Goal: Download file/media

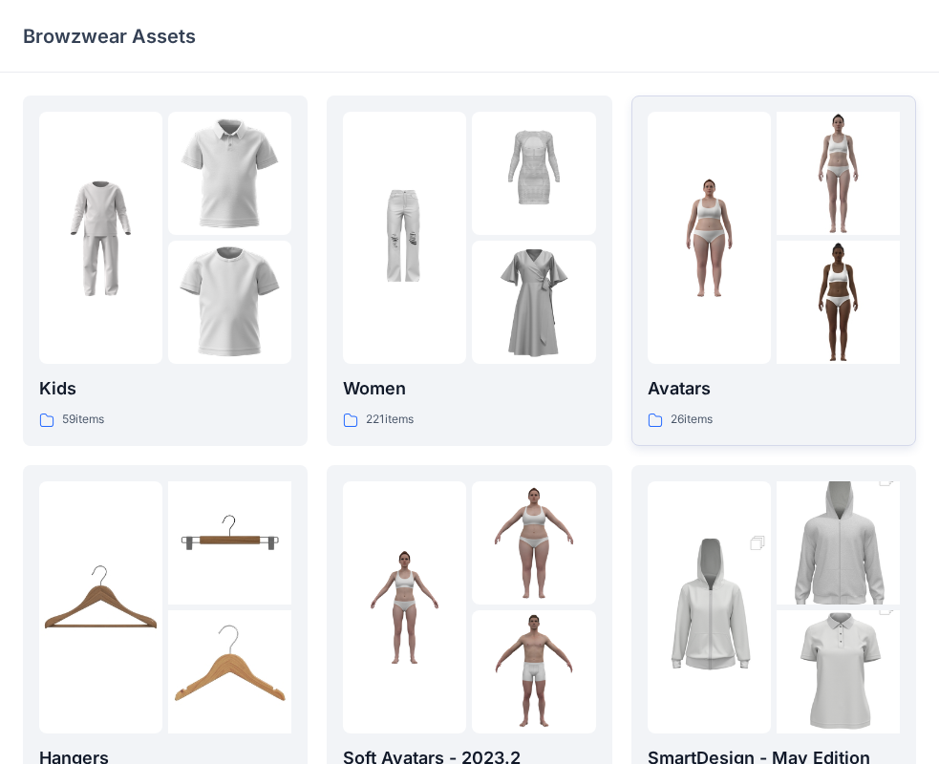
click at [775, 393] on p "Avatars" at bounding box center [773, 388] width 252 height 27
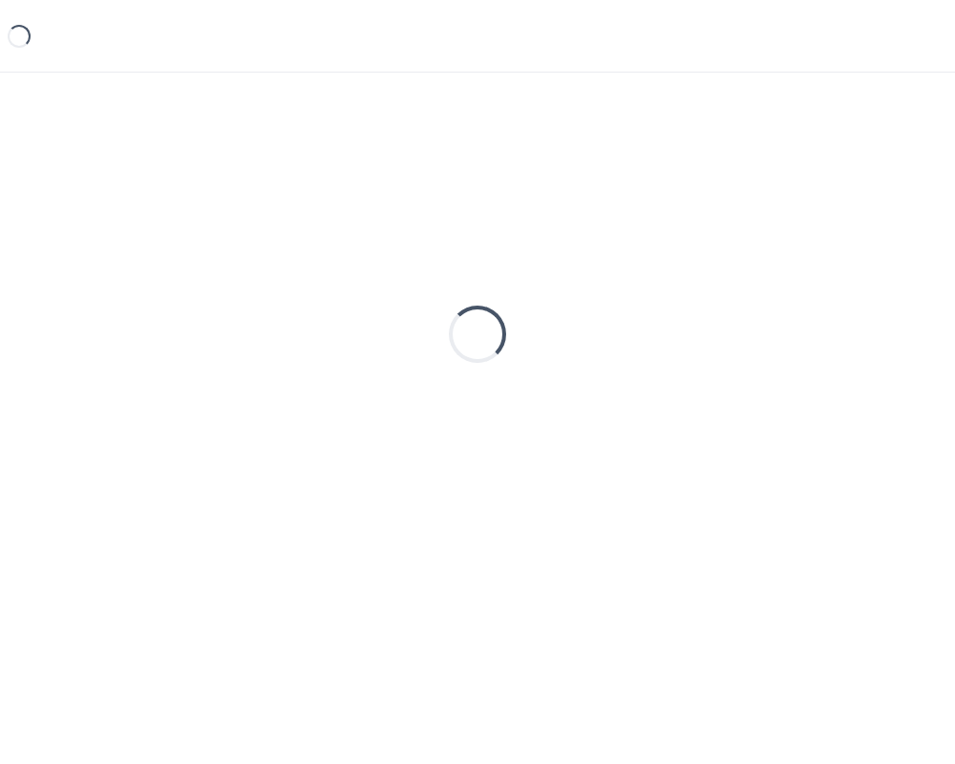
click at [774, 393] on div "Loading..." at bounding box center [477, 333] width 909 height 477
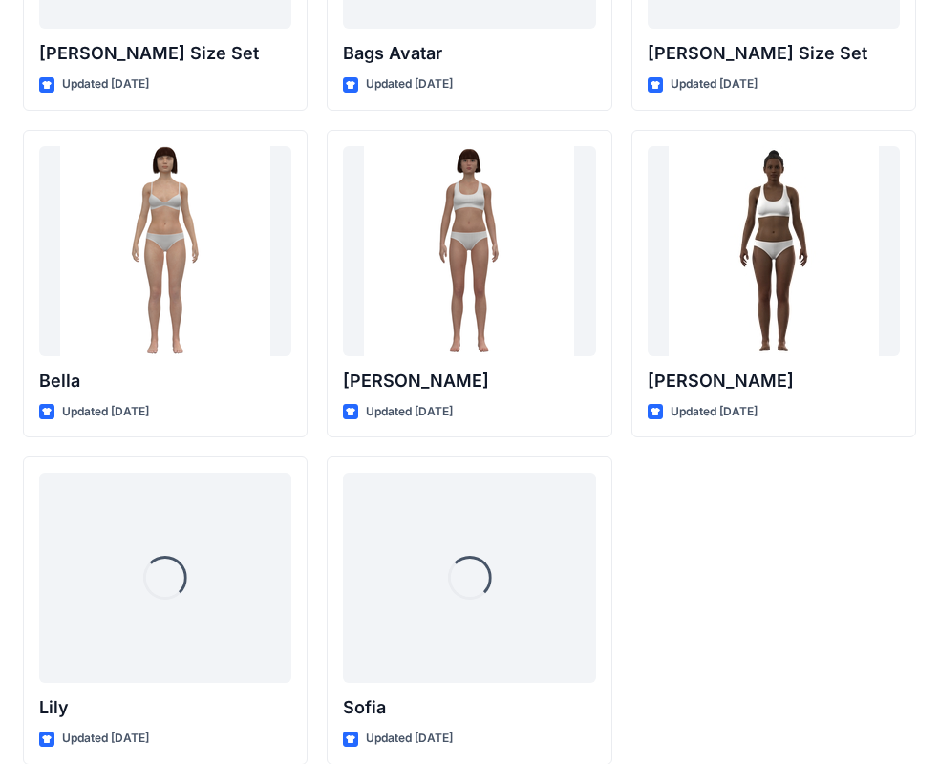
scroll to position [2280, 0]
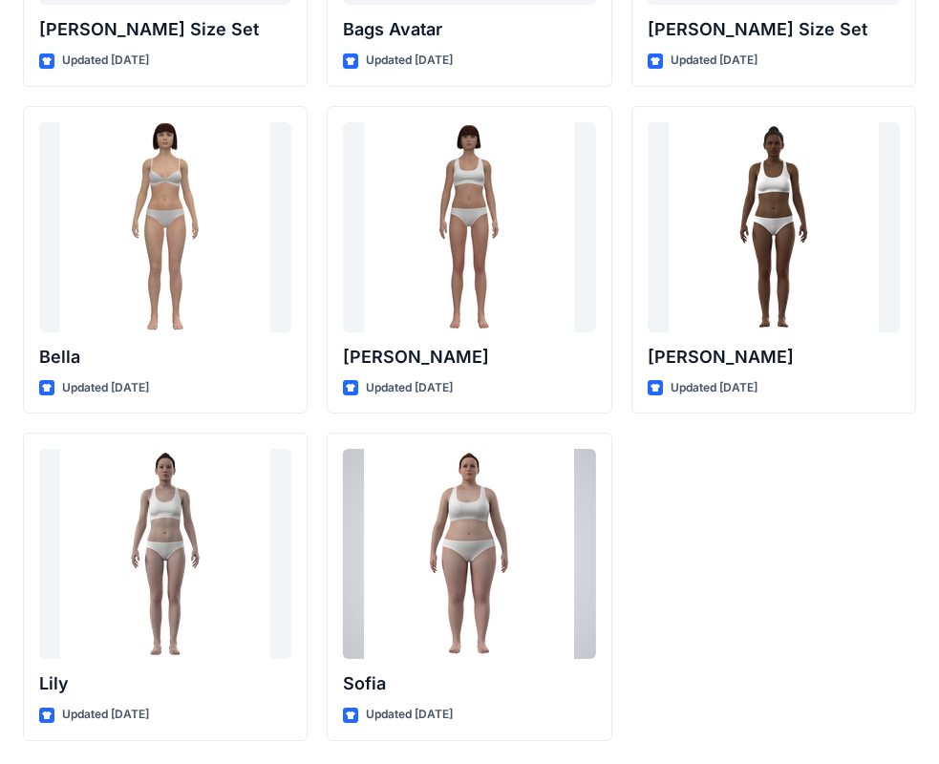
click at [470, 539] on div at bounding box center [469, 554] width 252 height 210
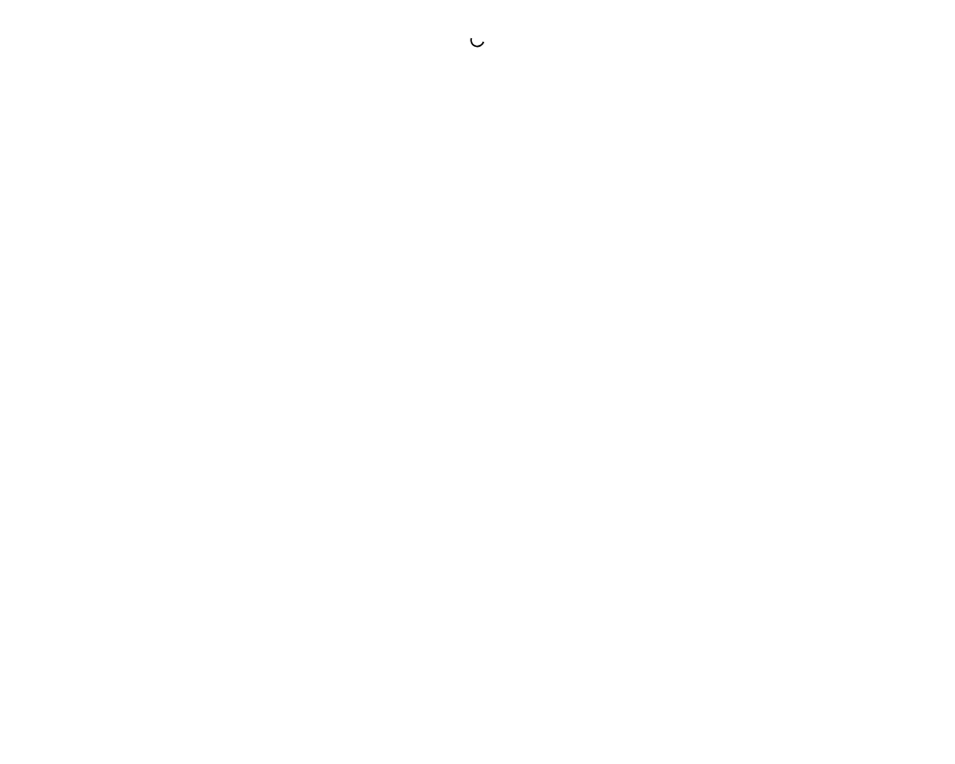
click at [470, 539] on div at bounding box center [477, 382] width 955 height 764
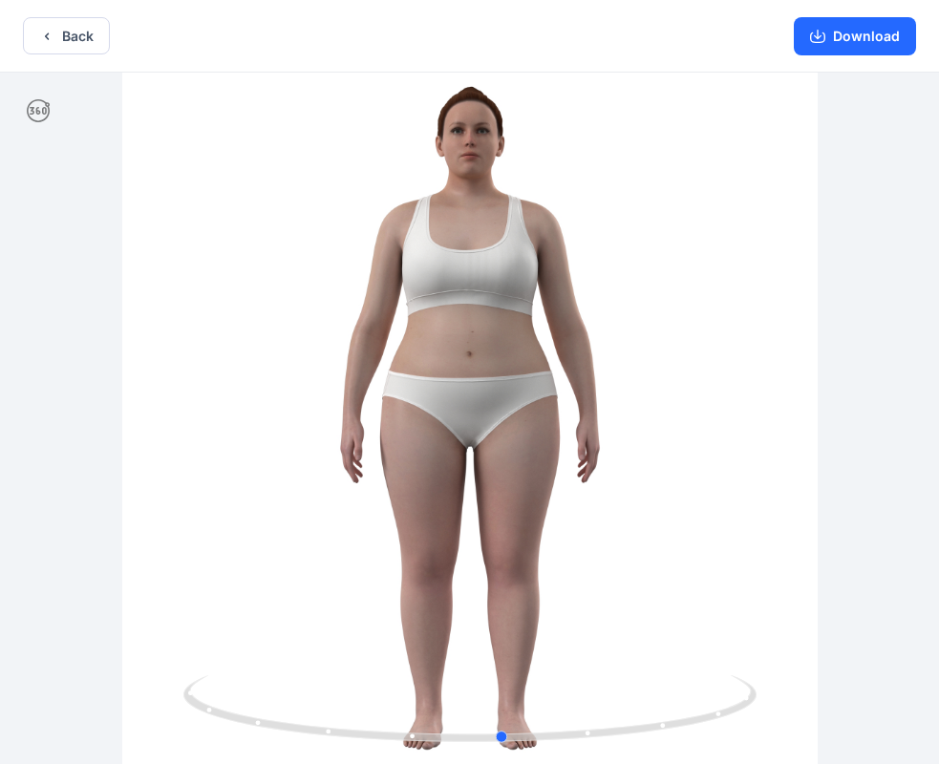
drag, startPoint x: 680, startPoint y: 470, endPoint x: 705, endPoint y: 384, distance: 89.5
click at [705, 384] on div at bounding box center [469, 420] width 939 height 695
click at [848, 32] on button "Download" at bounding box center [855, 36] width 122 height 38
click at [856, 33] on button "Download" at bounding box center [855, 36] width 122 height 38
click at [783, 485] on div at bounding box center [469, 420] width 939 height 695
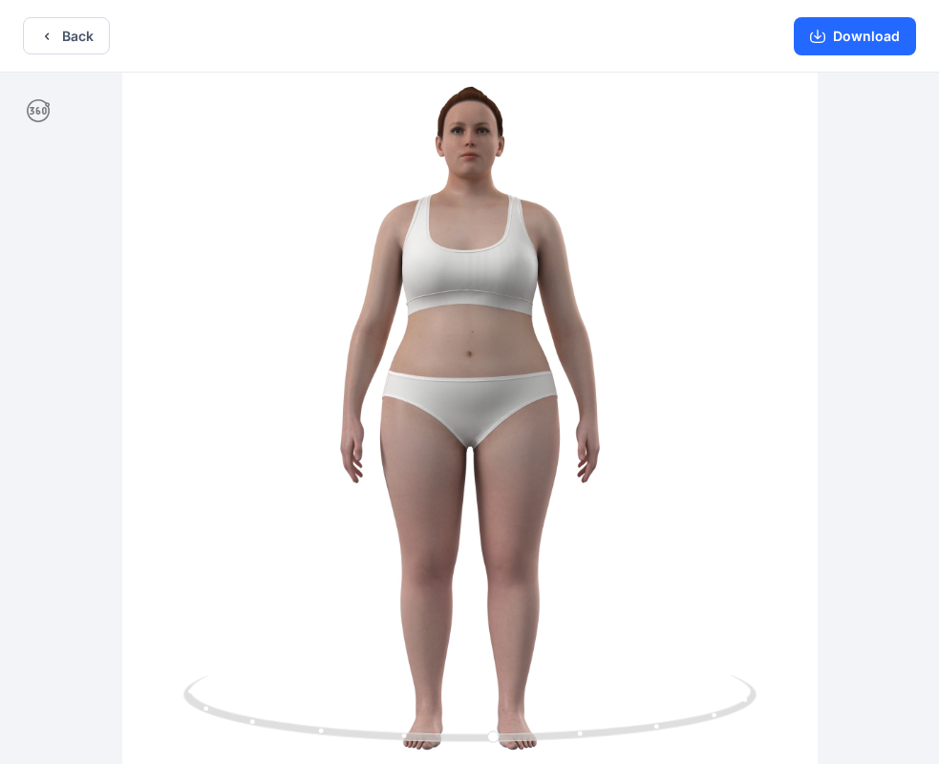
click at [884, 469] on div at bounding box center [469, 420] width 939 height 695
